Goal: Check status: Check status

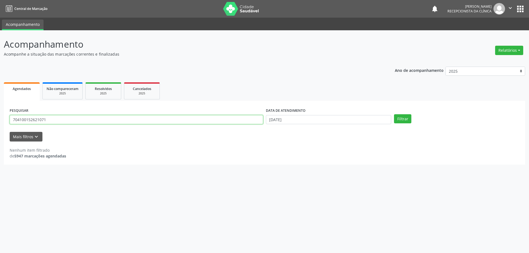
drag, startPoint x: 69, startPoint y: 119, endPoint x: 0, endPoint y: 118, distance: 68.6
click at [0, 119] on div "Acompanhamento Acompanhe a situação das marcações correntes e finalizadas Relat…" at bounding box center [264, 141] width 529 height 223
type input "70500896536357"
click at [394, 114] on button "Filtrar" at bounding box center [402, 118] width 17 height 9
click at [278, 118] on input "[DATE]" at bounding box center [328, 119] width 125 height 9
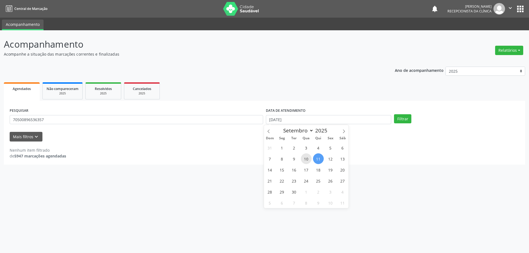
click at [308, 160] on span "10" at bounding box center [306, 158] width 11 height 11
type input "[DATE]"
click at [232, 117] on input "70500896536357" at bounding box center [136, 119] width 253 height 9
select select "8"
click at [293, 122] on input "text" at bounding box center [328, 119] width 125 height 9
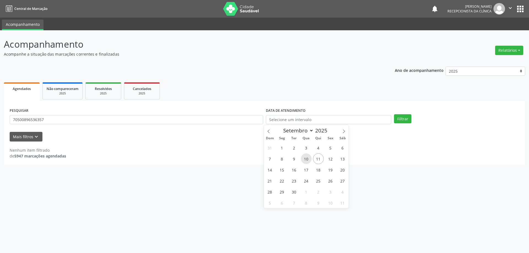
click at [307, 158] on span "10" at bounding box center [306, 158] width 11 height 11
type input "[DATE]"
click at [405, 120] on button "Filtrar" at bounding box center [402, 118] width 17 height 9
click at [24, 118] on input "70500896536357" at bounding box center [136, 119] width 253 height 9
type input "705000896536357"
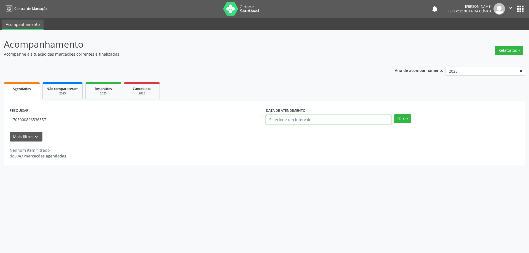
click at [318, 120] on input "text" at bounding box center [328, 119] width 125 height 9
click at [394, 114] on button "Filtrar" at bounding box center [402, 118] width 17 height 9
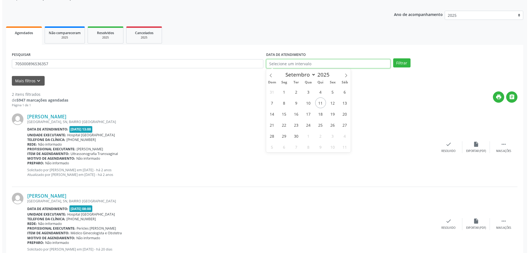
scroll to position [74, 0]
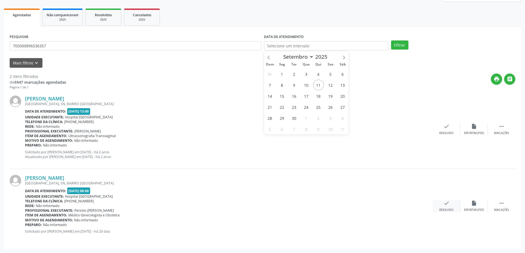
click at [446, 205] on icon "check" at bounding box center [446, 203] width 6 height 6
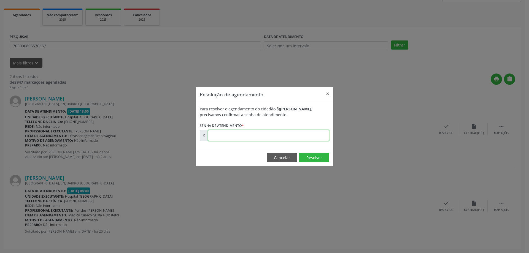
click at [228, 135] on input "text" at bounding box center [268, 135] width 121 height 11
type input "00173400"
click at [314, 159] on button "Resolver" at bounding box center [314, 157] width 30 height 9
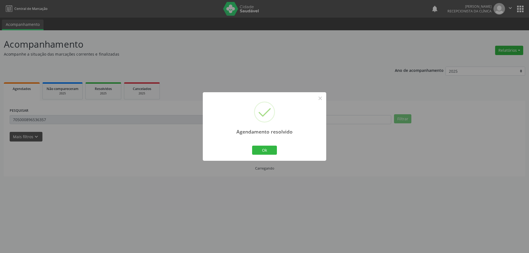
scroll to position [0, 0]
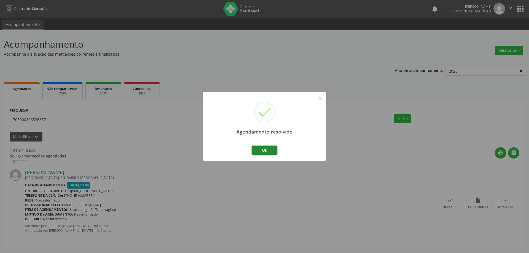
click at [254, 151] on button "Ok" at bounding box center [264, 150] width 25 height 9
